Goal: Complete application form: Complete application form

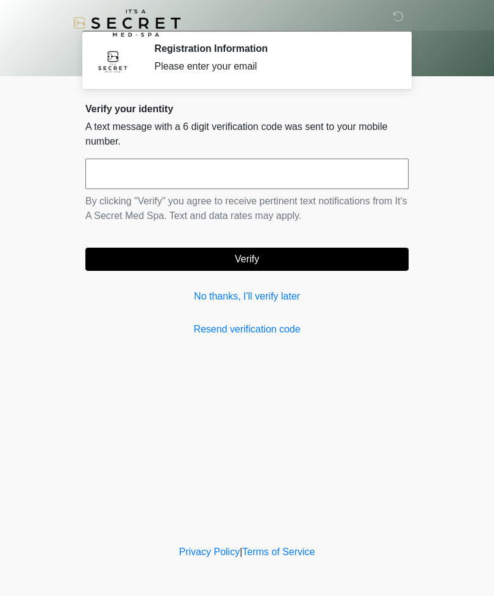
click at [212, 173] on input "text" at bounding box center [247, 174] width 324 height 31
type input "******"
click at [279, 258] on button "Verify" at bounding box center [247, 259] width 324 height 23
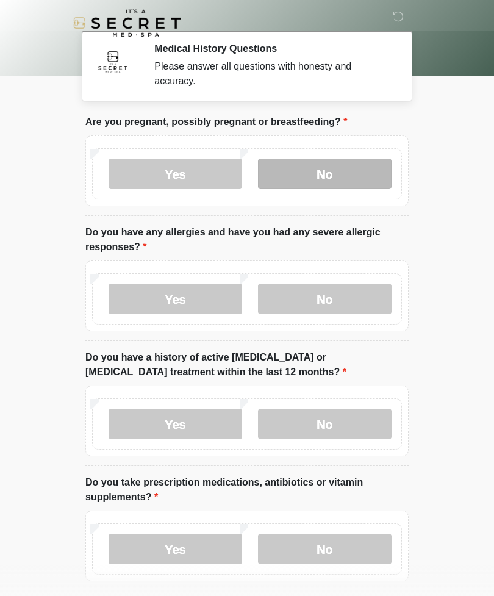
click at [337, 174] on label "No" at bounding box center [325, 174] width 134 height 31
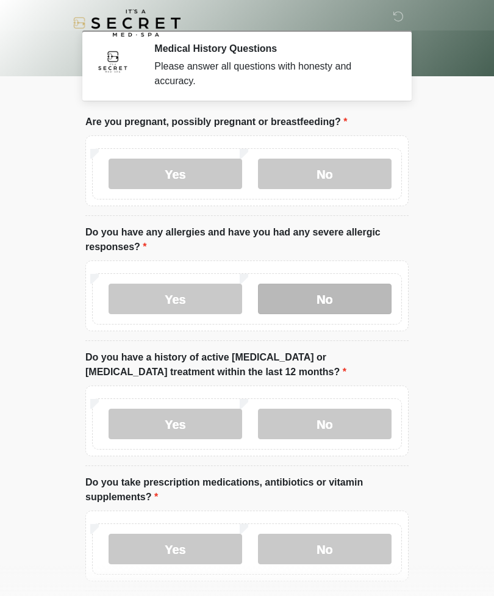
click at [335, 303] on label "No" at bounding box center [325, 299] width 134 height 31
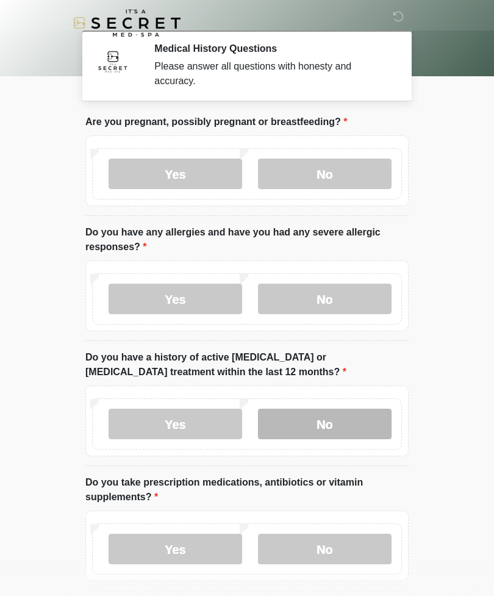
click at [341, 421] on label "No" at bounding box center [325, 424] width 134 height 31
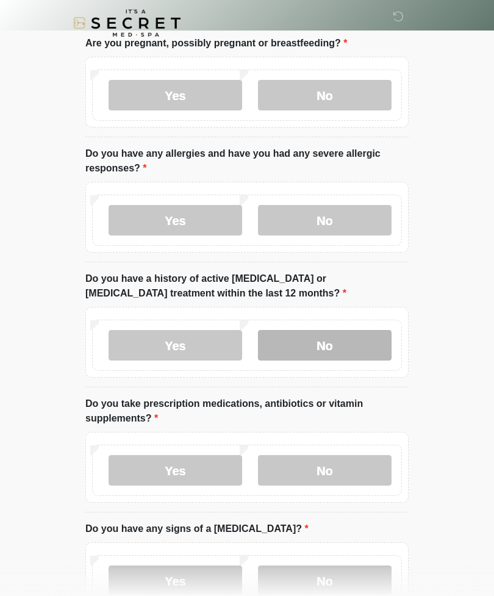
scroll to position [80, 0]
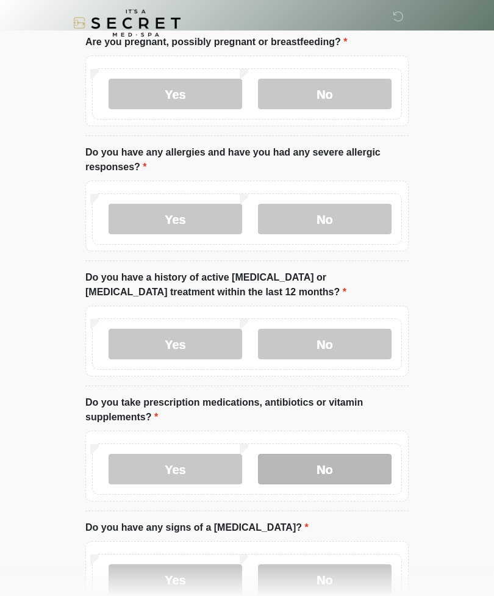
click at [365, 468] on label "No" at bounding box center [325, 469] width 134 height 31
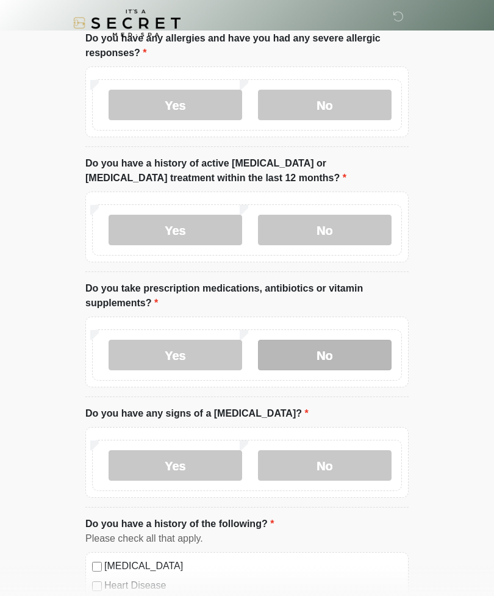
scroll to position [198, 0]
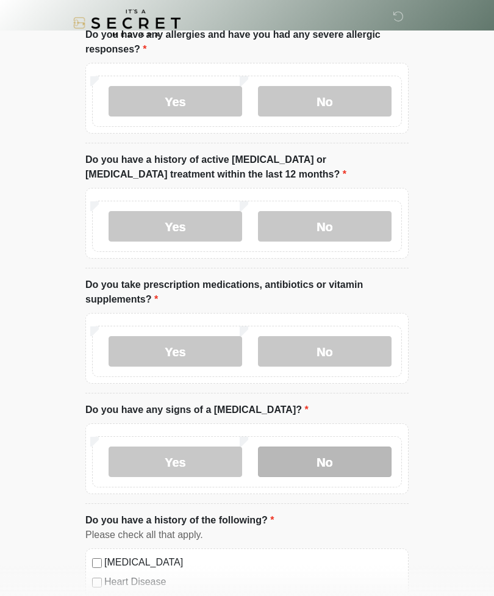
click at [360, 460] on label "No" at bounding box center [325, 462] width 134 height 31
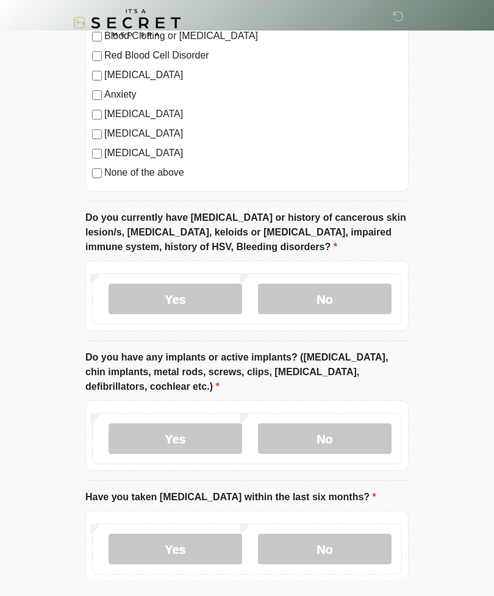
scroll to position [794, 0]
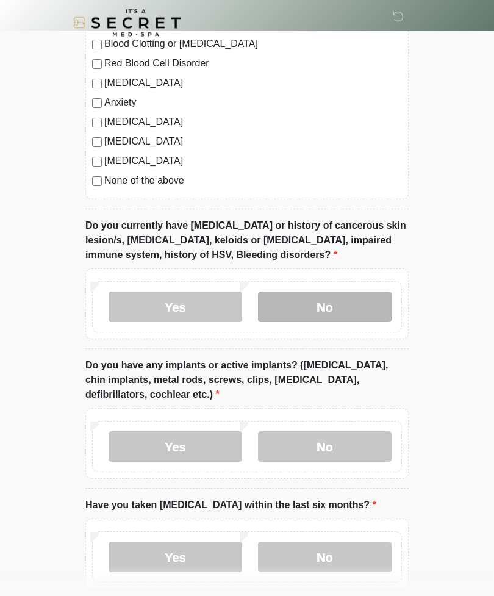
click at [369, 304] on label "No" at bounding box center [325, 307] width 134 height 31
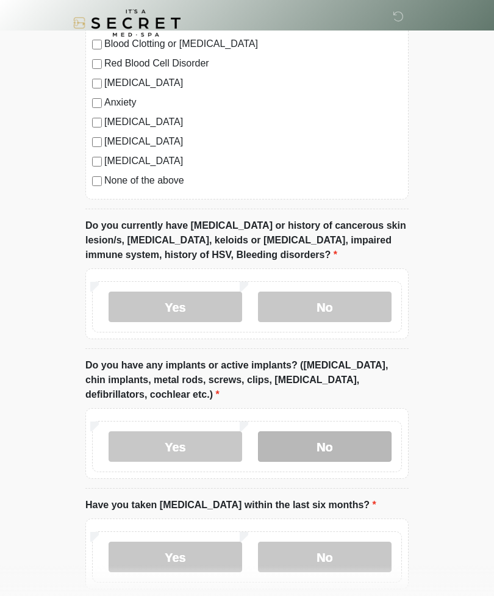
click at [364, 443] on label "No" at bounding box center [325, 447] width 134 height 31
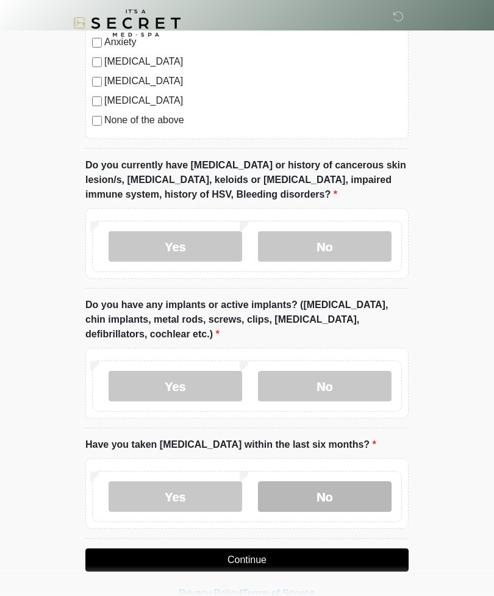
click at [347, 493] on label "No" at bounding box center [325, 497] width 134 height 31
click at [364, 556] on button "Continue" at bounding box center [247, 560] width 324 height 23
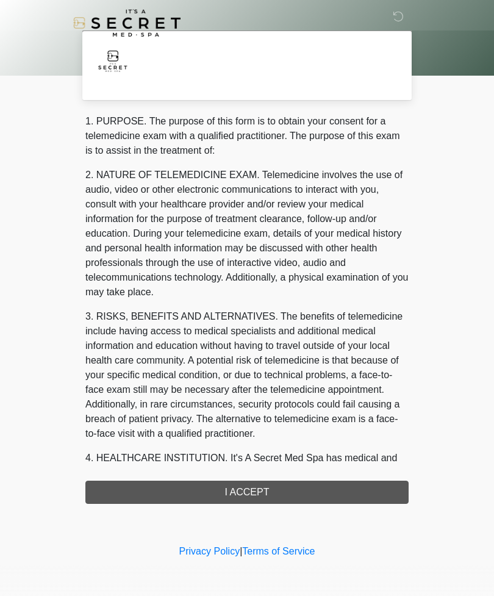
scroll to position [0, 0]
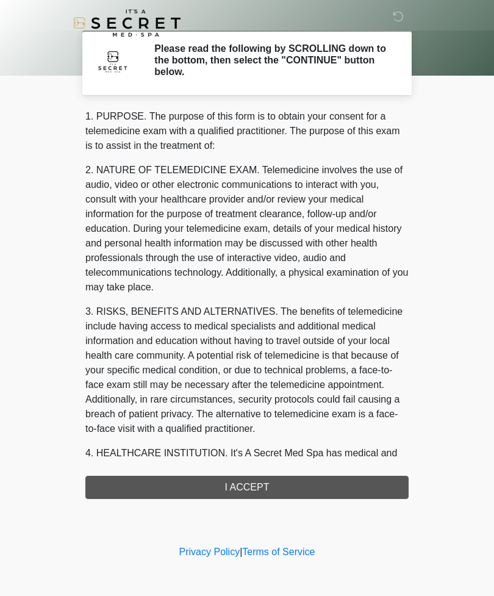
click at [371, 480] on div "1. PURPOSE. The purpose of this form is to obtain your consent for a telemedici…" at bounding box center [247, 304] width 324 height 390
click at [358, 484] on div "1. PURPOSE. The purpose of this form is to obtain your consent for a telemedici…" at bounding box center [247, 304] width 324 height 390
click at [327, 480] on div "1. PURPOSE. The purpose of this form is to obtain your consent for a telemedici…" at bounding box center [247, 304] width 324 height 390
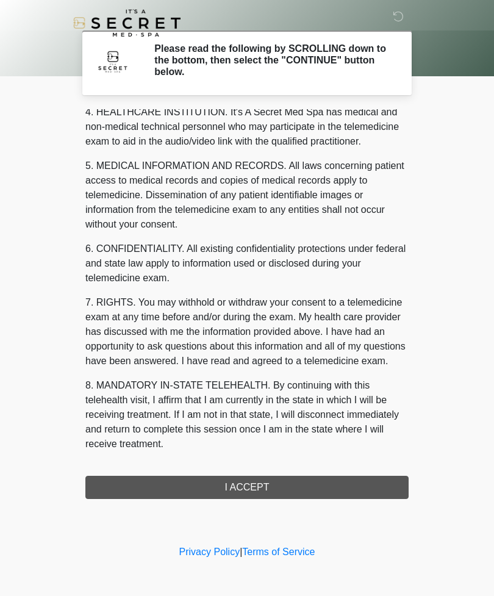
scroll to position [356, 0]
click at [306, 485] on button "I ACCEPT" at bounding box center [247, 487] width 324 height 23
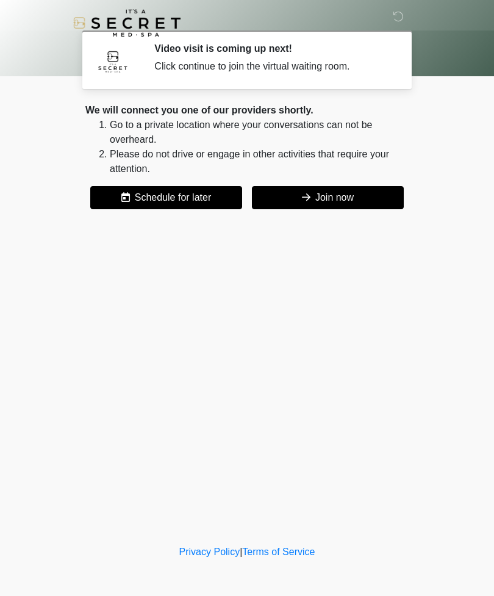
click at [352, 198] on button "Join now" at bounding box center [328, 197] width 152 height 23
